Goal: Information Seeking & Learning: Learn about a topic

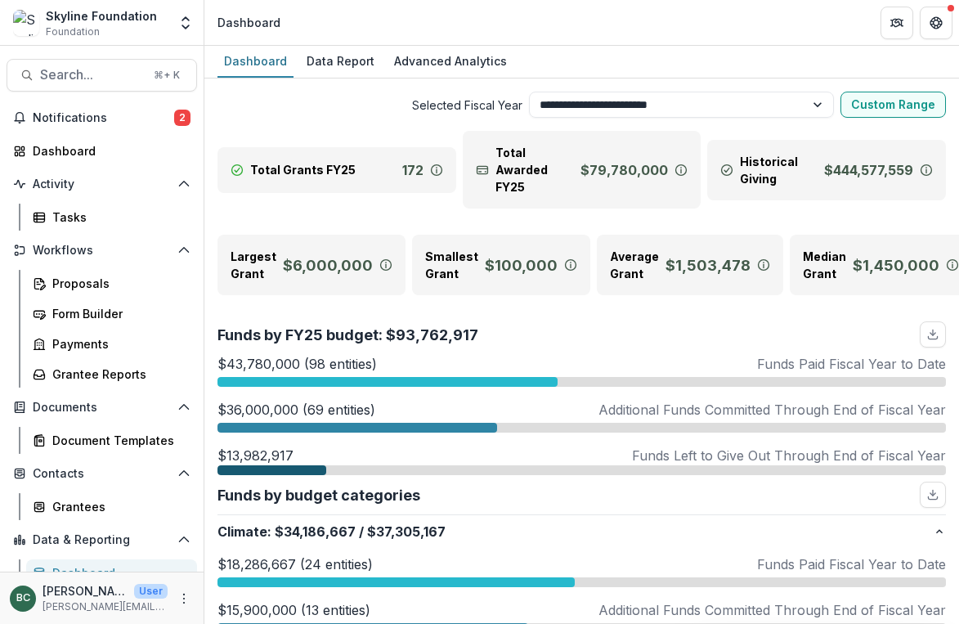
select select "**********"
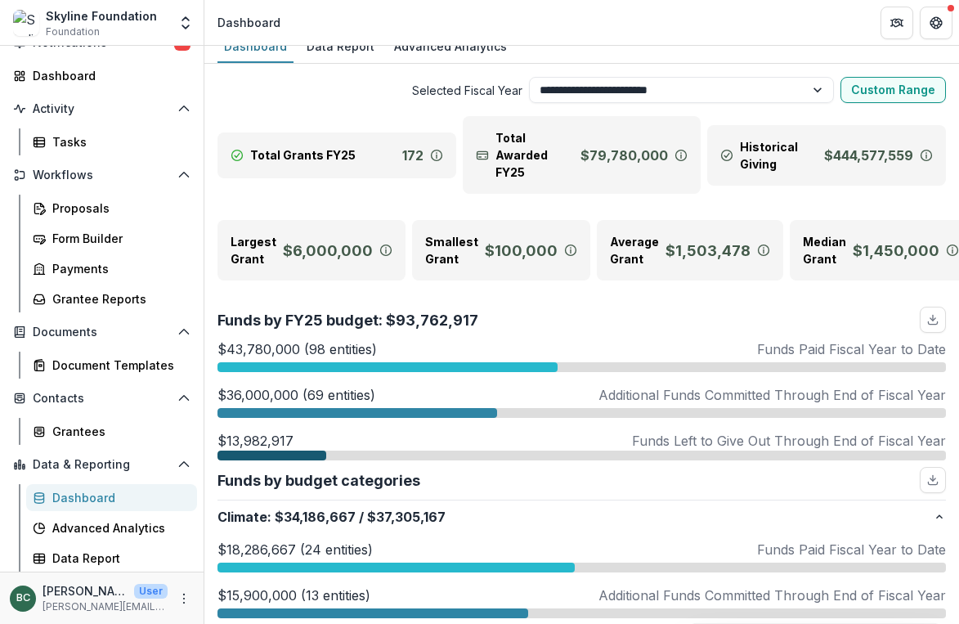
scroll to position [20, 0]
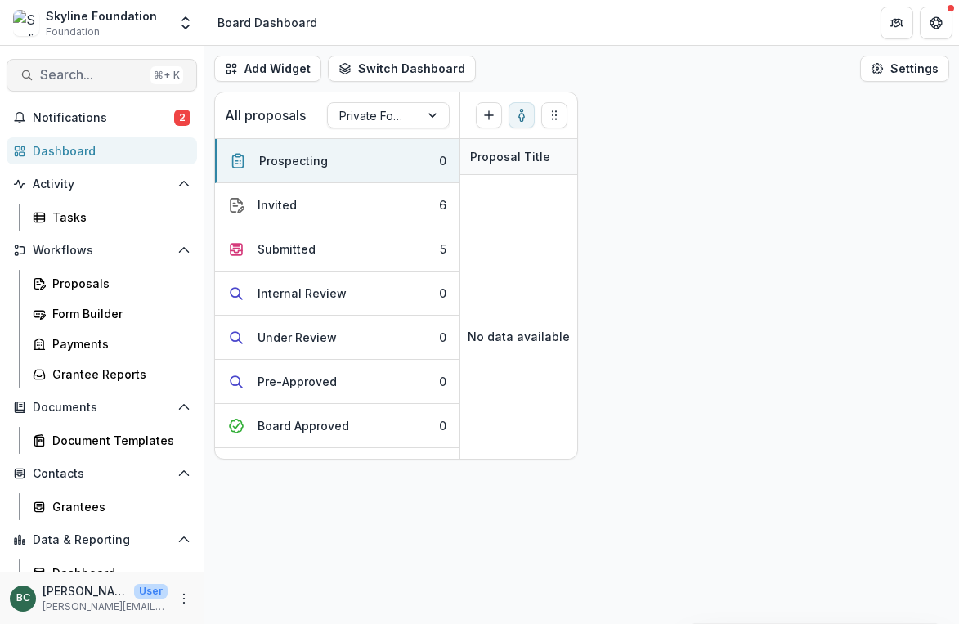
click at [90, 73] on span "Search..." at bounding box center [92, 75] width 104 height 16
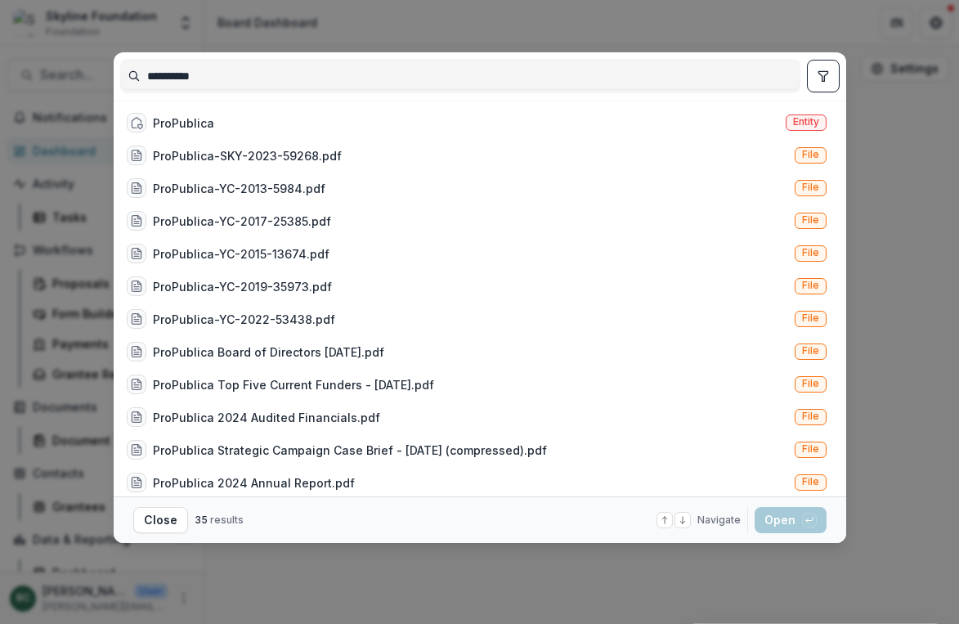
type input "**********"
click at [300, 120] on div "ProPublica Entity" at bounding box center [476, 122] width 713 height 33
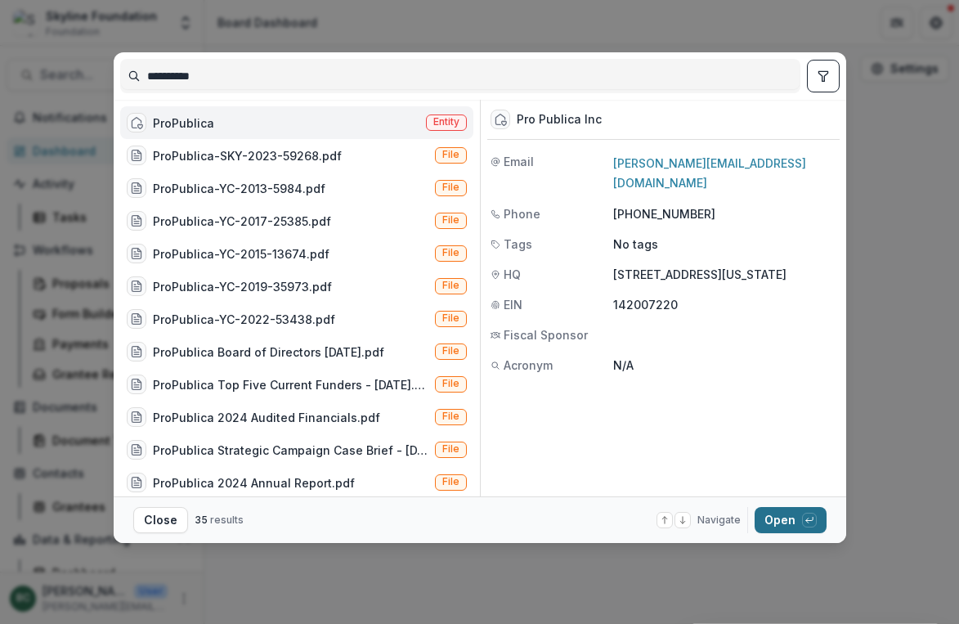
click at [785, 520] on button "Open with enter key" at bounding box center [790, 520] width 72 height 26
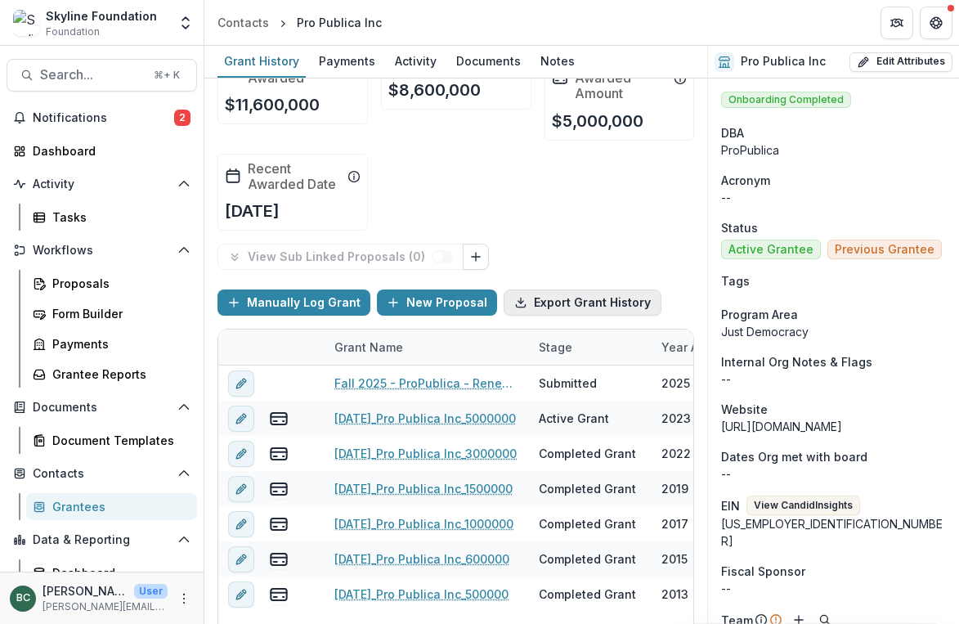
scroll to position [79, 0]
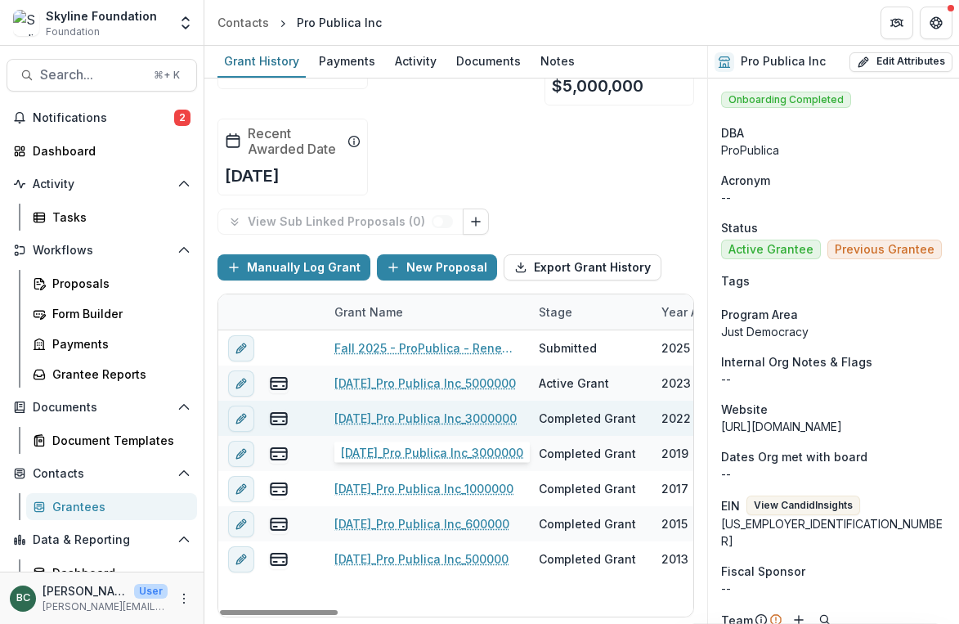
click at [418, 420] on link "[DATE]_Pro Publica Inc_3000000" at bounding box center [425, 417] width 182 height 17
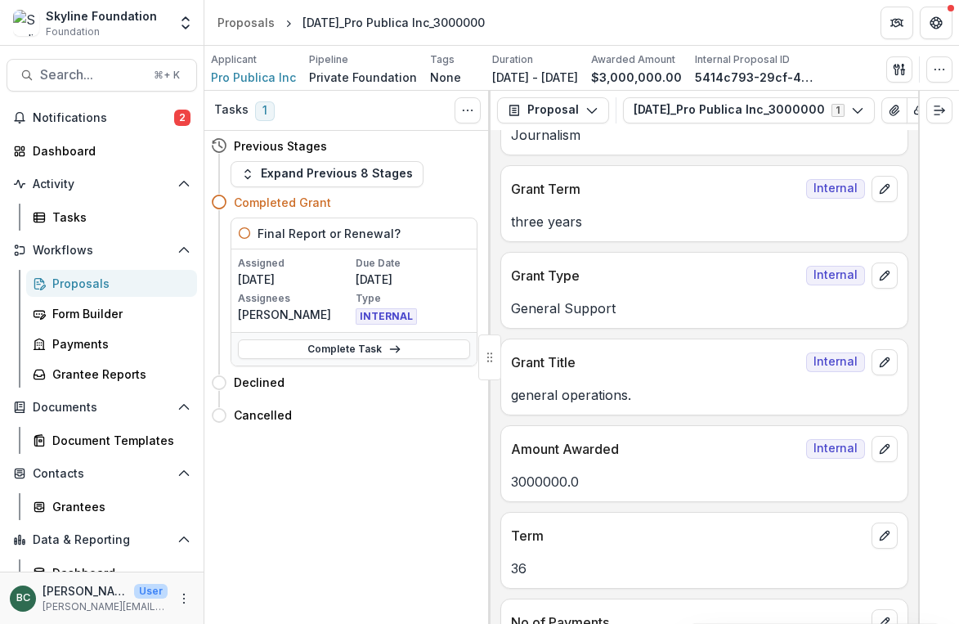
scroll to position [845, 0]
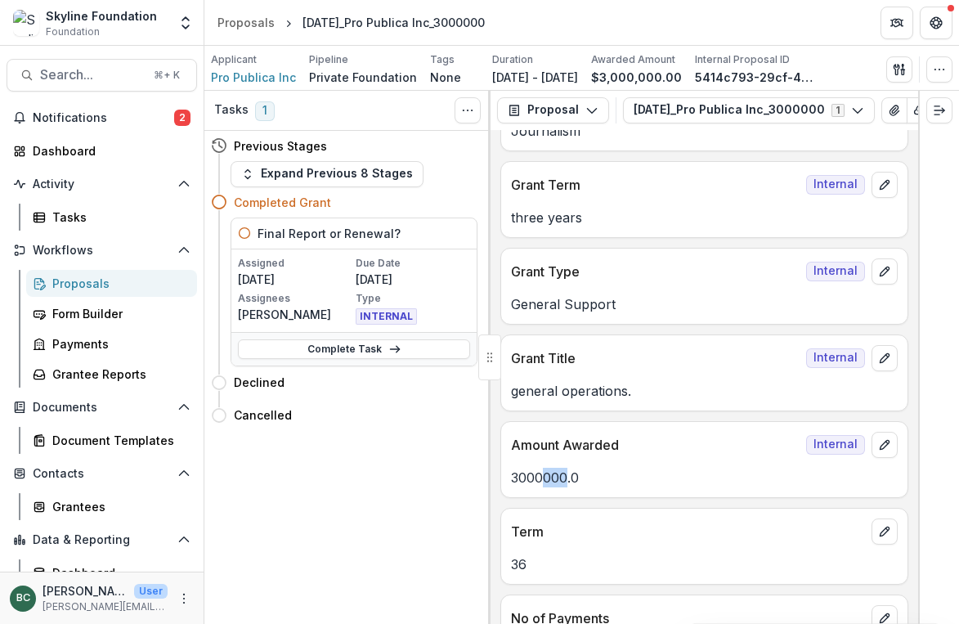
drag, startPoint x: 566, startPoint y: 481, endPoint x: 546, endPoint y: 481, distance: 19.6
click at [546, 481] on p "3000000.0" at bounding box center [704, 478] width 387 height 20
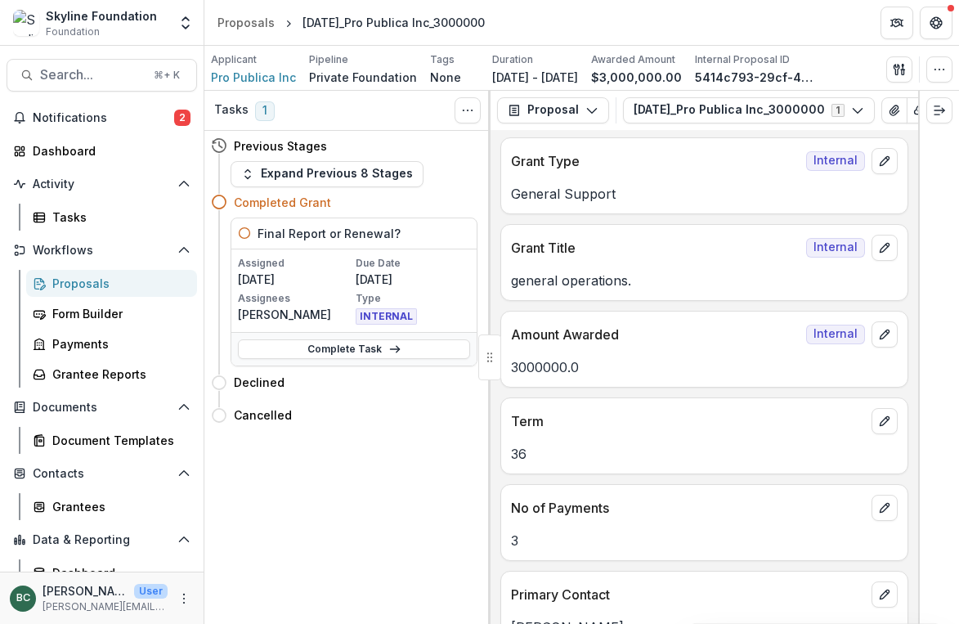
click at [662, 405] on div "Term" at bounding box center [704, 416] width 406 height 36
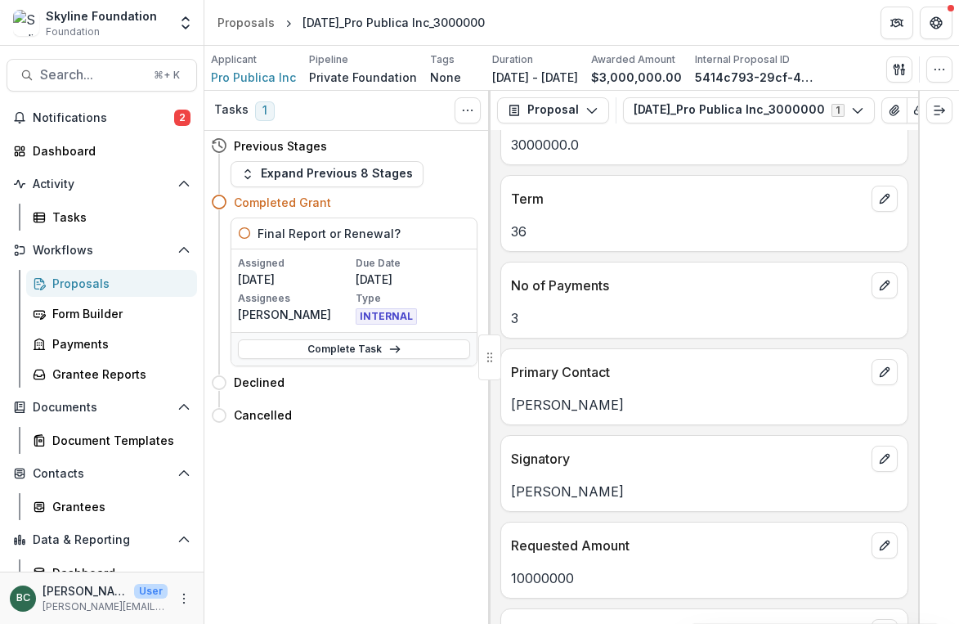
scroll to position [1215, 0]
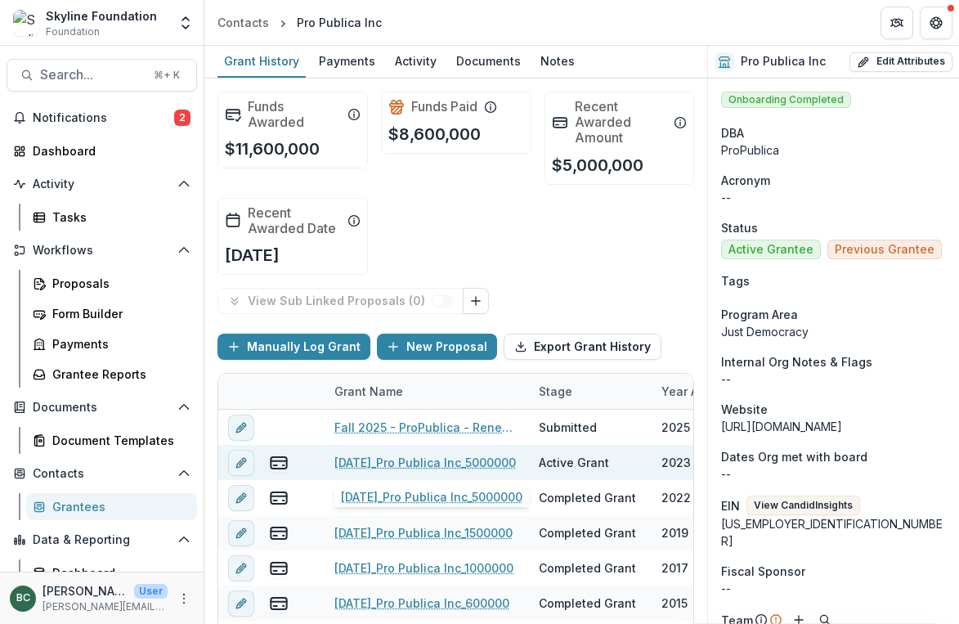
click at [400, 464] on link "[DATE]_Pro Publica Inc_5000000" at bounding box center [424, 462] width 181 height 17
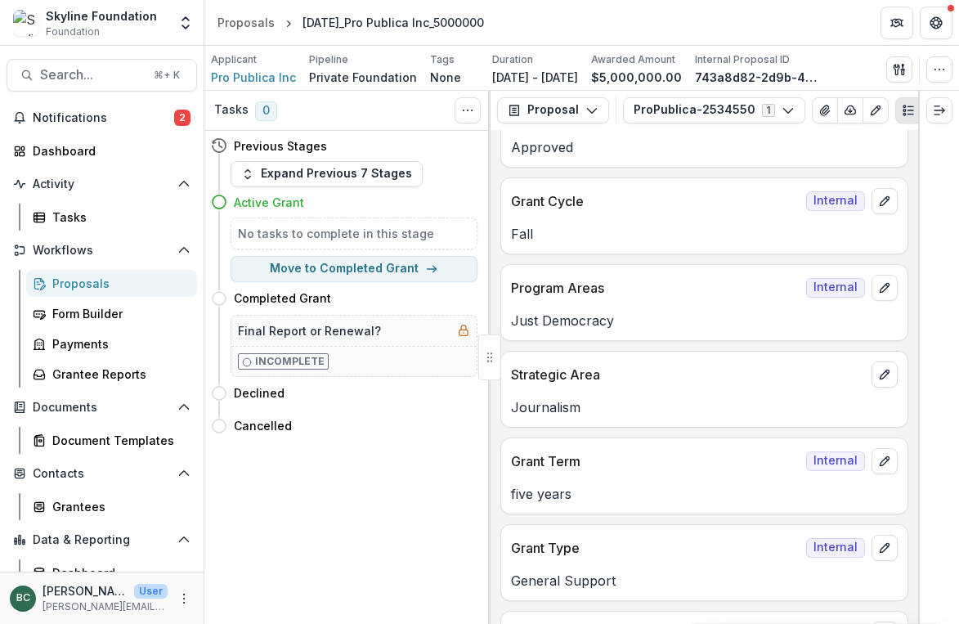
scroll to position [696, 0]
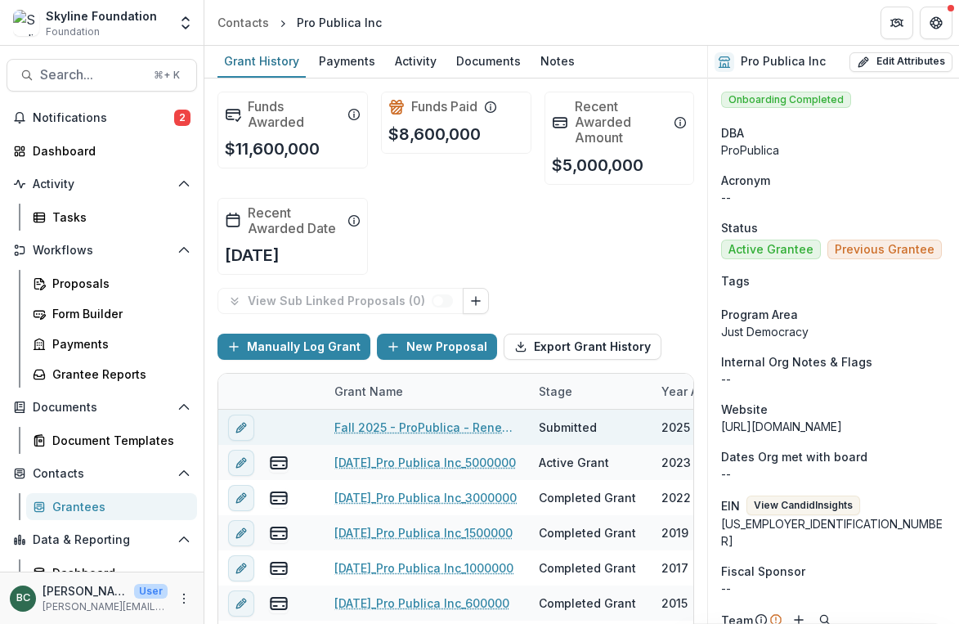
click at [435, 427] on link "Fall 2025 - ProPublica - Renewal Application" at bounding box center [426, 426] width 185 height 17
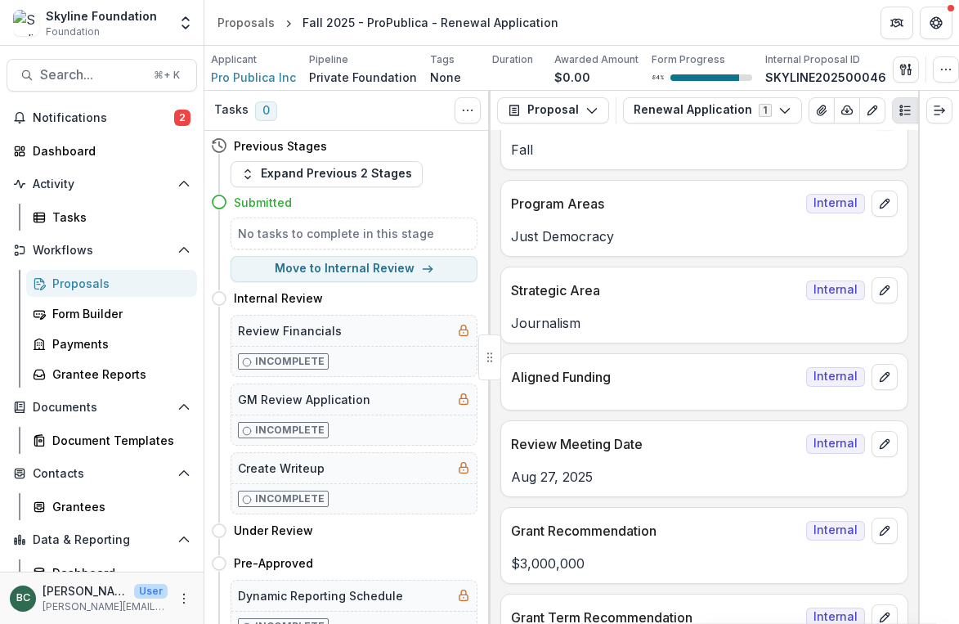
scroll to position [288, 0]
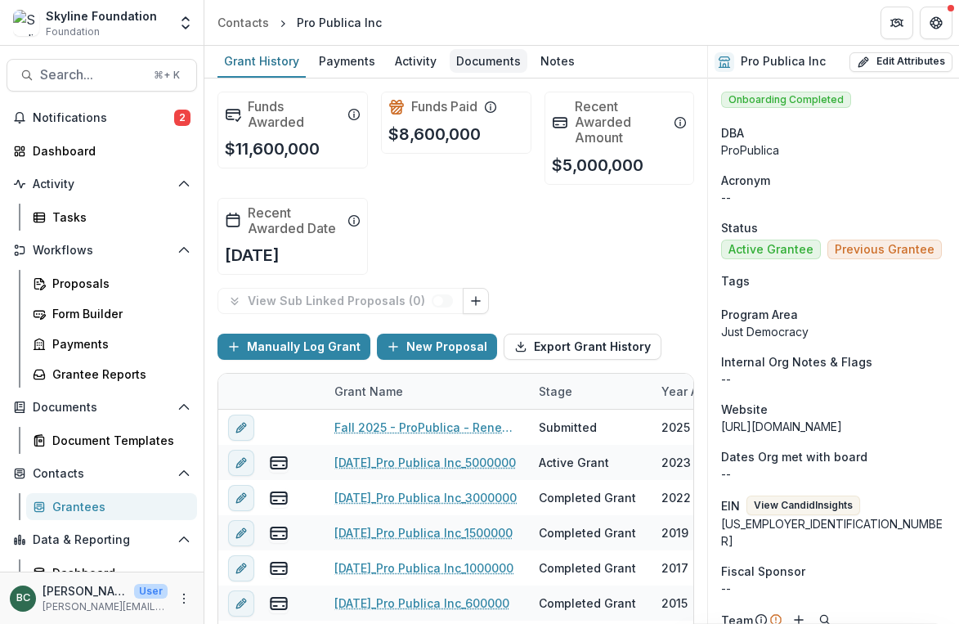
click at [481, 71] on div "Documents" at bounding box center [489, 61] width 78 height 24
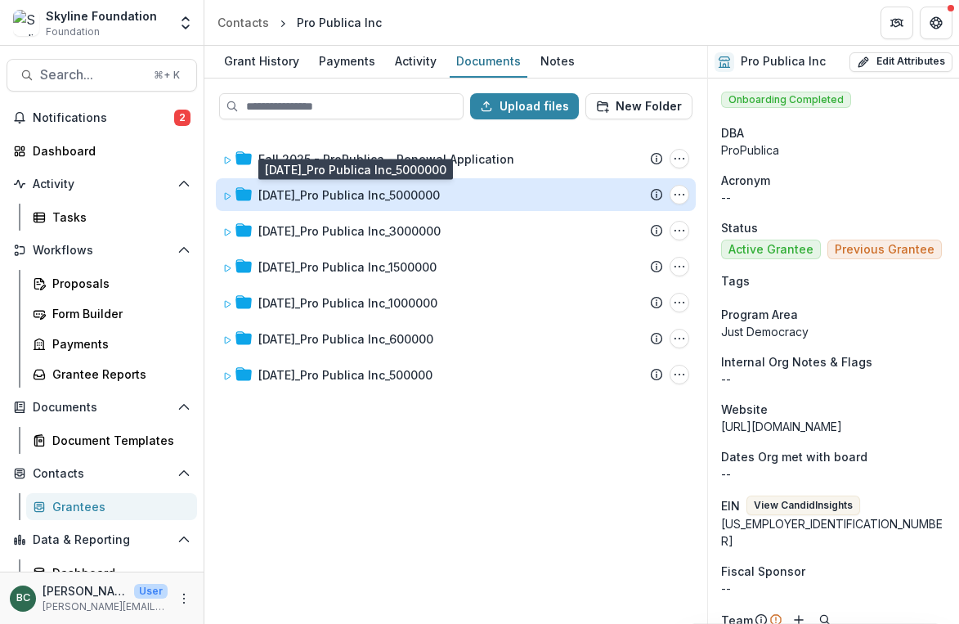
click at [315, 195] on div "[DATE]_Pro Publica Inc_5000000" at bounding box center [348, 194] width 181 height 17
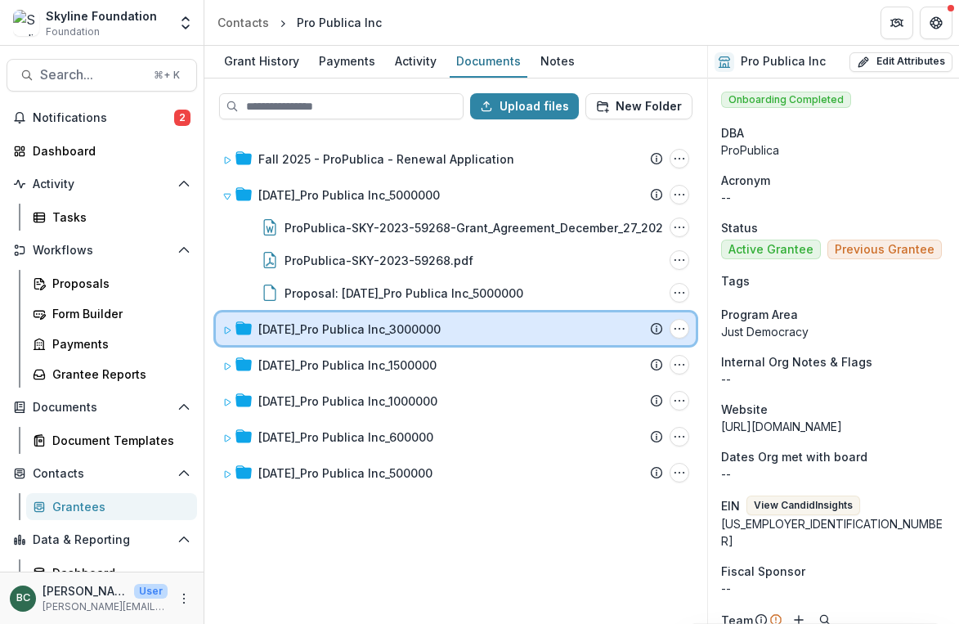
click at [421, 320] on div "[DATE]_Pro Publica Inc_3000000 Submission Temelio Proposal Attached proposal do…" at bounding box center [456, 328] width 480 height 33
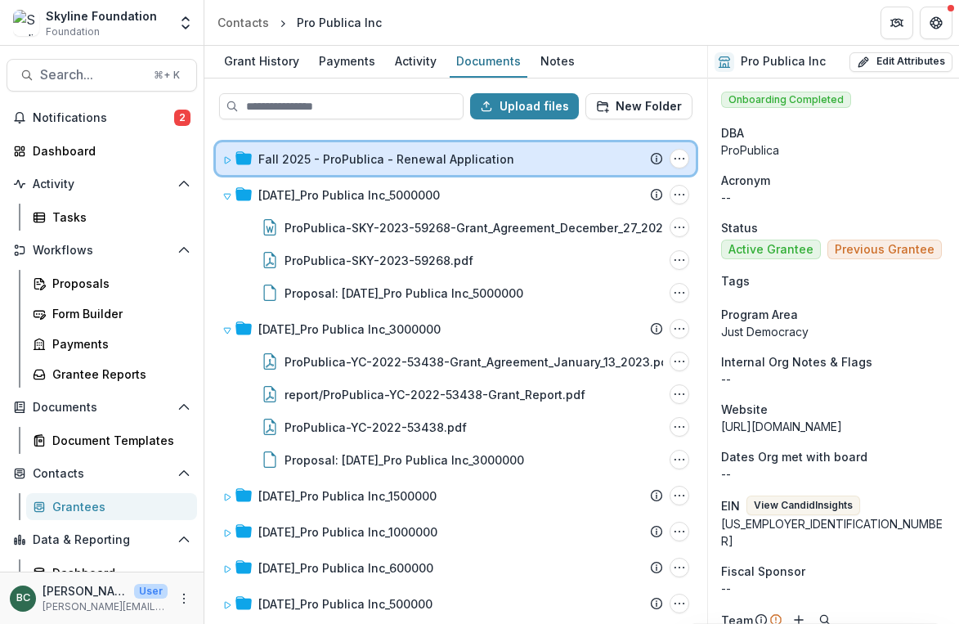
click at [514, 165] on div "Fall 2025 - ProPublica - Renewal Application" at bounding box center [460, 158] width 405 height 17
